Goal: Task Accomplishment & Management: Manage account settings

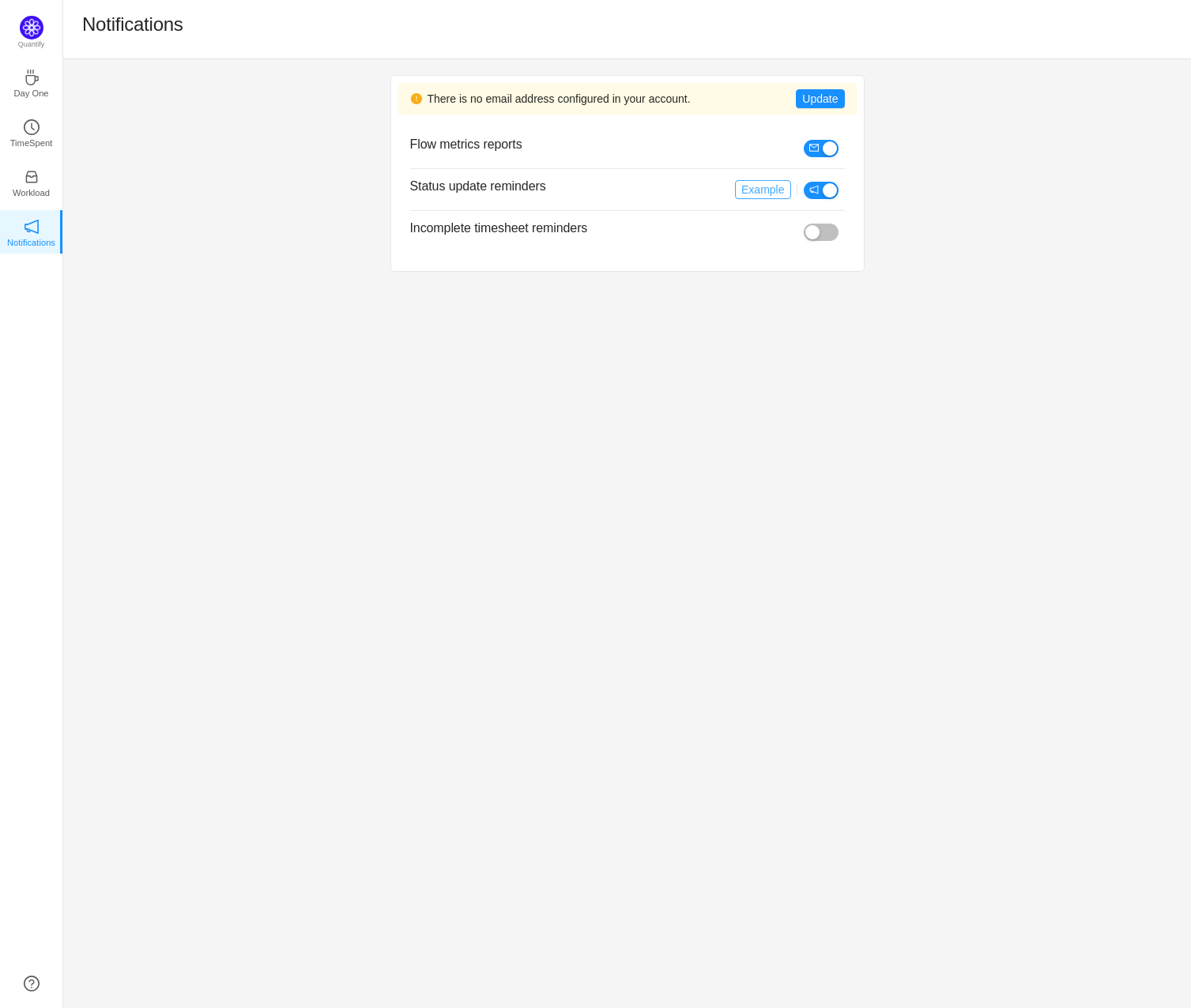
click at [786, 189] on button "Example" at bounding box center [762, 189] width 56 height 19
click at [835, 193] on button "button" at bounding box center [821, 191] width 35 height 18
click at [829, 139] on li at bounding box center [824, 147] width 41 height 19
click at [822, 152] on button "button" at bounding box center [821, 149] width 35 height 18
click at [893, 209] on div "There is no email address configured in your account. Update Flow metrics repor…" at bounding box center [627, 173] width 1127 height 228
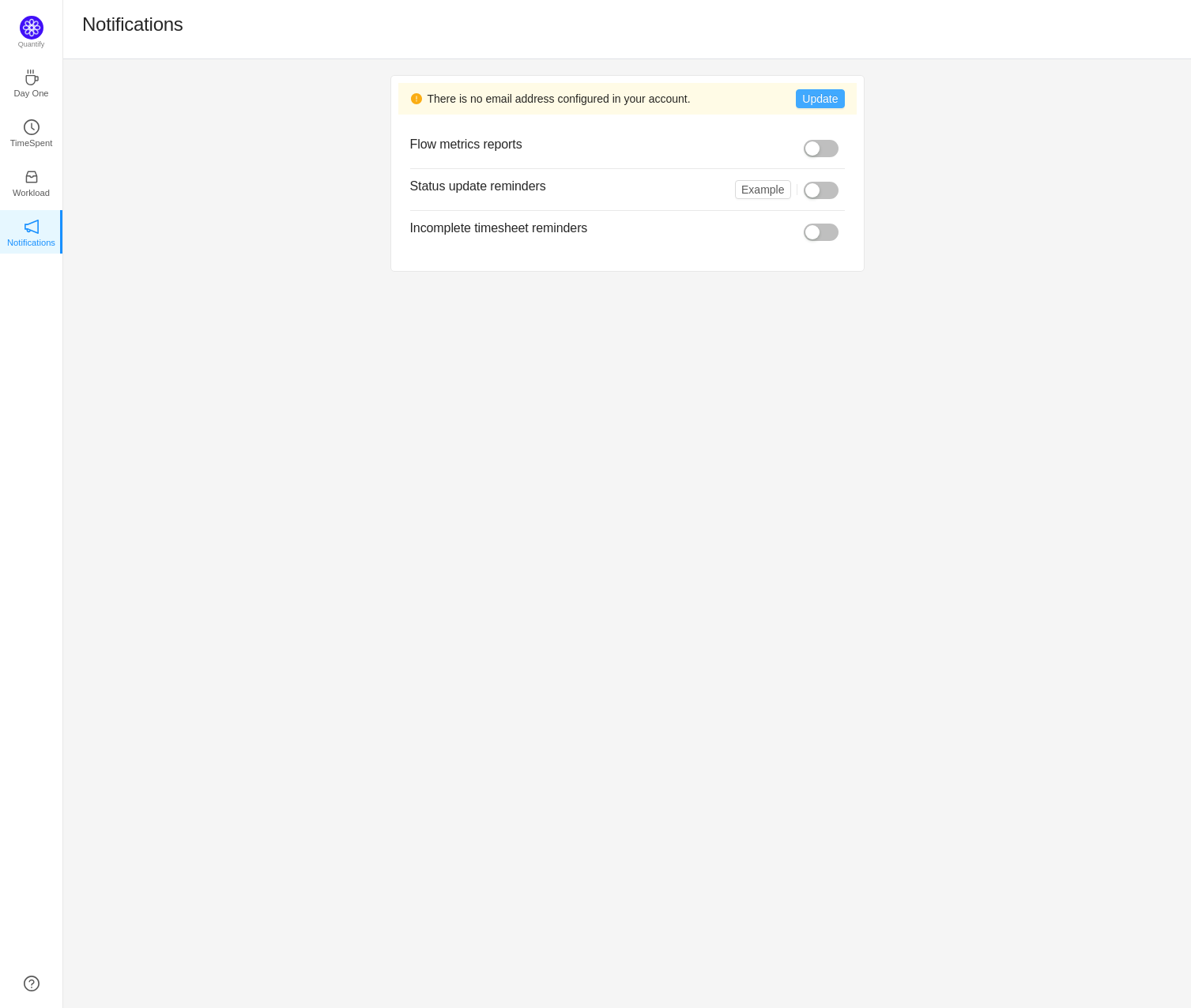
click at [812, 105] on button "Update" at bounding box center [819, 98] width 48 height 19
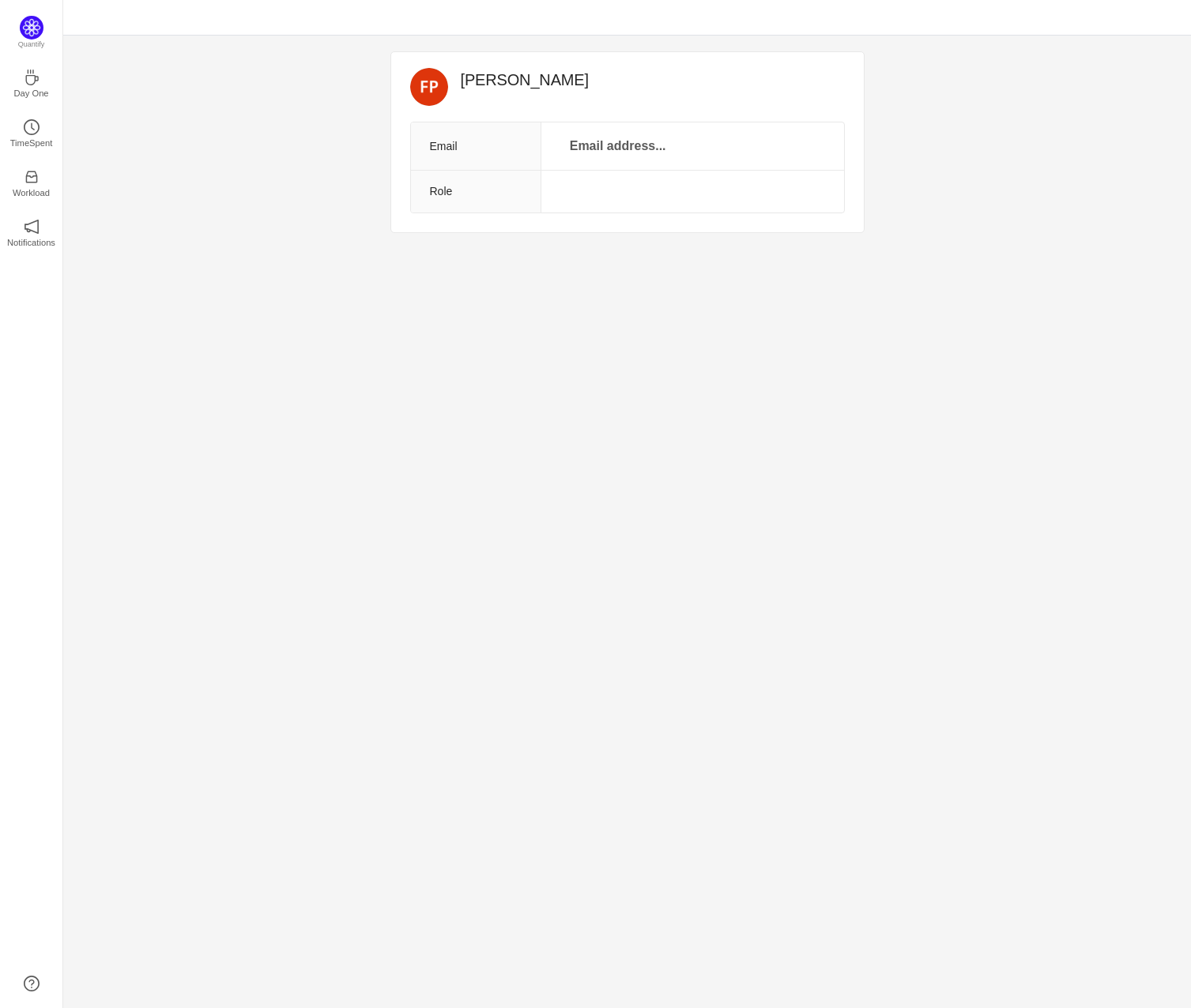
click at [651, 167] on td "Email address..." at bounding box center [691, 146] width 302 height 48
click at [659, 149] on p "Email address..." at bounding box center [618, 146] width 115 height 23
click at [577, 372] on div "[PERSON_NAME] Email Role Quantify Day One TimeSpent Workload Notifications About" at bounding box center [627, 522] width 1127 height 973
